Goal: Find specific page/section: Find specific page/section

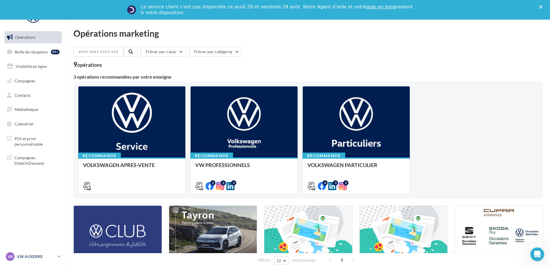
click at [52, 259] on p "VW AUXERRE" at bounding box center [36, 257] width 38 height 6
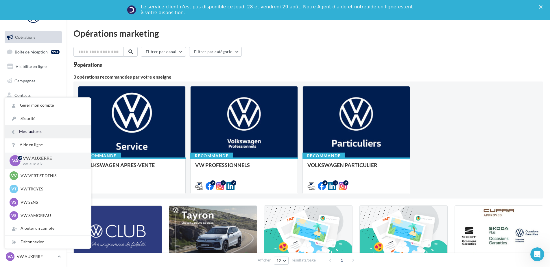
click at [71, 130] on link "Mes factures" at bounding box center [48, 131] width 86 height 13
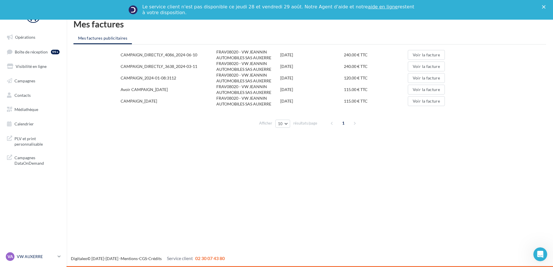
click at [29, 256] on p "VW AUXERRE" at bounding box center [36, 257] width 38 height 6
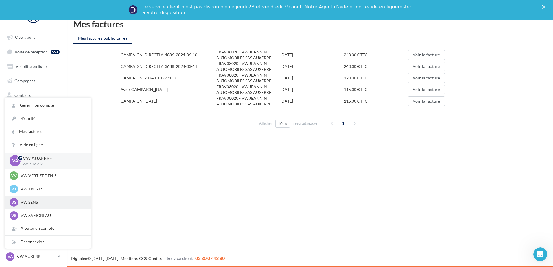
drag, startPoint x: 29, startPoint y: 256, endPoint x: 53, endPoint y: 199, distance: 61.8
click at [53, 200] on p "VW SENS" at bounding box center [53, 203] width 64 height 6
